Goal: Check status: Check status

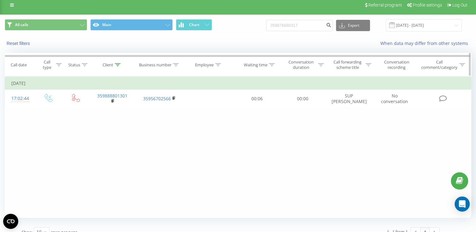
click at [119, 64] on icon at bounding box center [118, 64] width 6 height 3
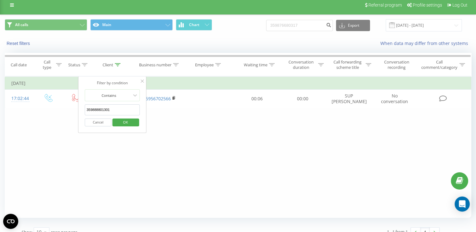
drag, startPoint x: 117, startPoint y: 106, endPoint x: 88, endPoint y: 111, distance: 29.9
click at [88, 111] on input "359888801301" at bounding box center [112, 110] width 55 height 11
type input "3"
click at [117, 122] on span "OK" at bounding box center [126, 122] width 18 height 10
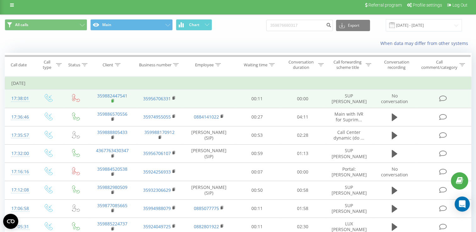
click at [113, 100] on rect at bounding box center [112, 101] width 2 height 3
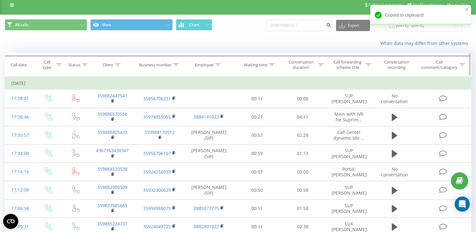
click at [118, 64] on icon at bounding box center [118, 64] width 6 height 3
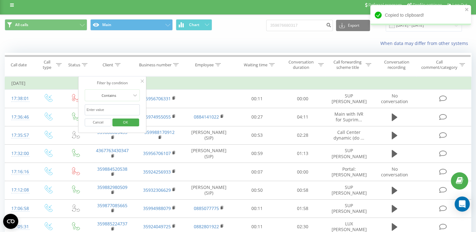
paste input "359882447541"
type input "359882447541"
click at [127, 122] on span "OK" at bounding box center [126, 122] width 18 height 10
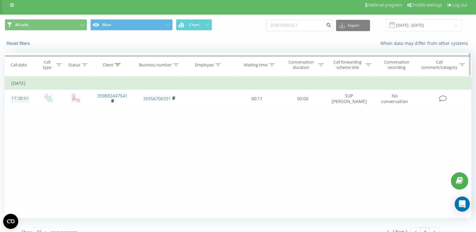
click at [117, 66] on div at bounding box center [118, 64] width 6 height 5
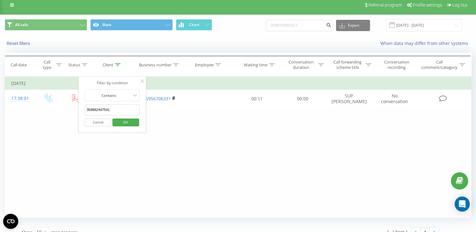
drag, startPoint x: 114, startPoint y: 110, endPoint x: 85, endPoint y: 111, distance: 28.3
click at [85, 111] on input "359882447541" at bounding box center [112, 110] width 55 height 11
